Goal: Navigation & Orientation: Find specific page/section

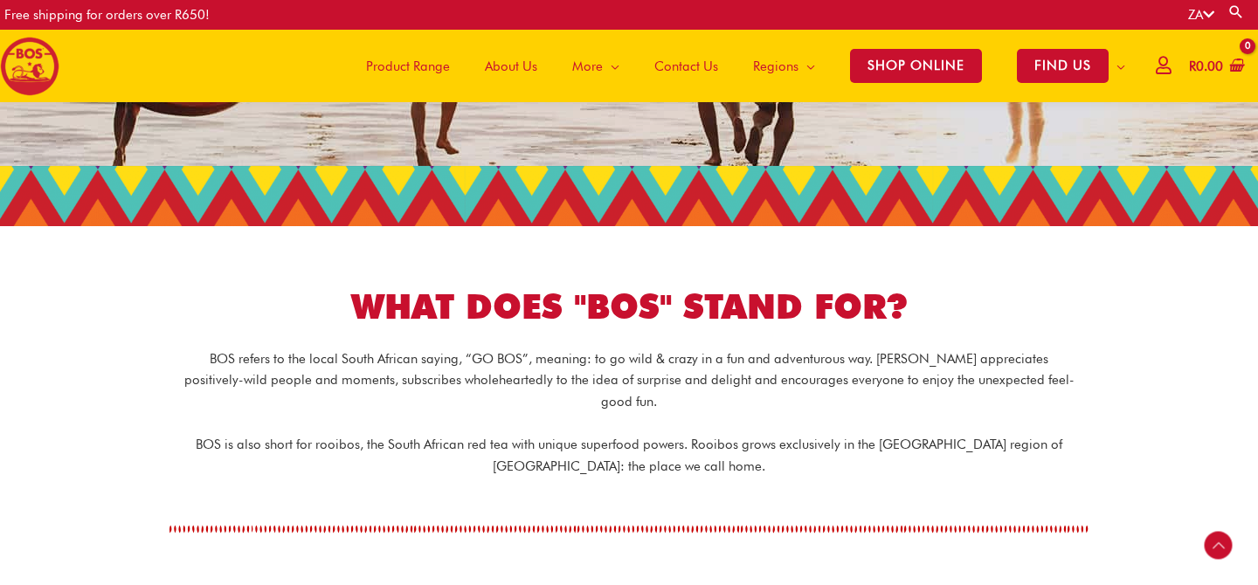
scroll to position [300, 0]
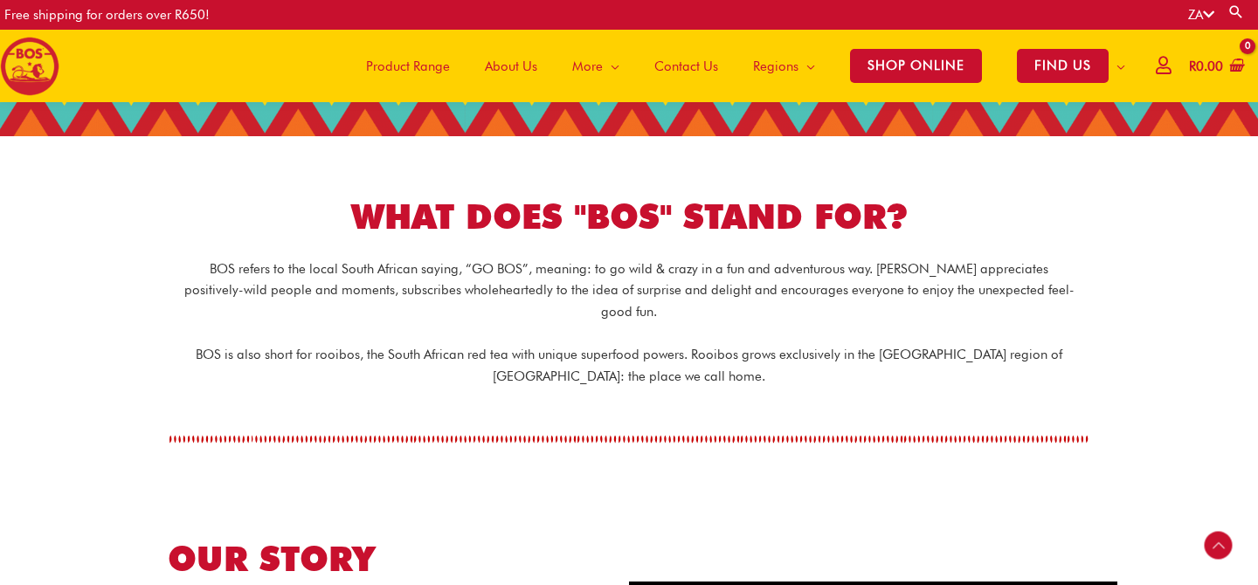
click at [504, 67] on span "About Us" at bounding box center [511, 66] width 52 height 52
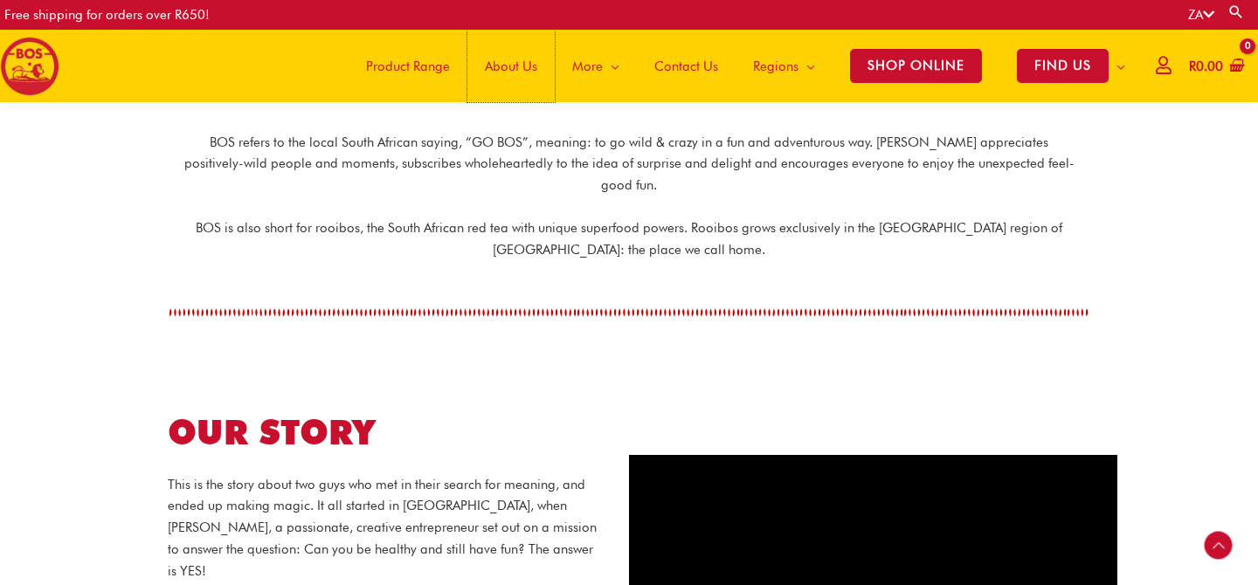
scroll to position [927, 0]
